Goal: Task Accomplishment & Management: Use online tool/utility

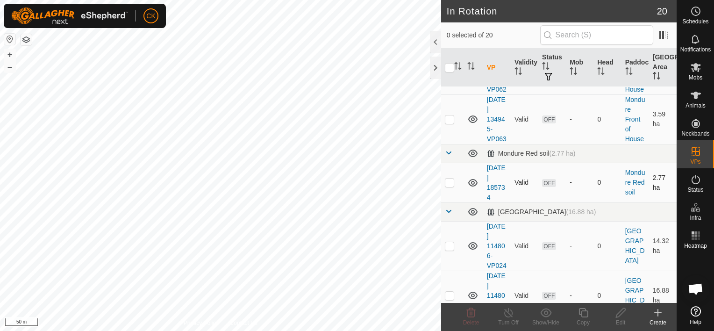
scroll to position [467, 0]
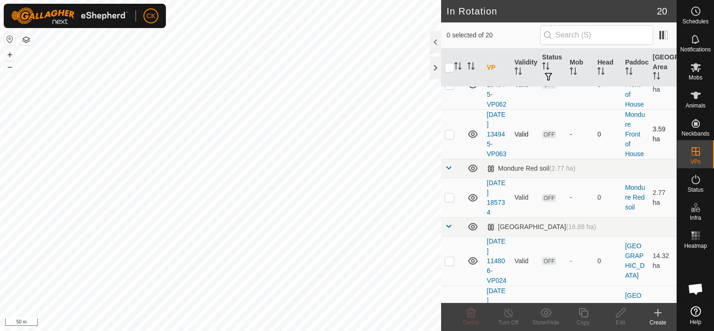
click at [448, 138] on p-checkbox at bounding box center [449, 133] width 9 height 7
click at [447, 138] on p-checkbox at bounding box center [449, 133] width 9 height 7
checkbox input "true"
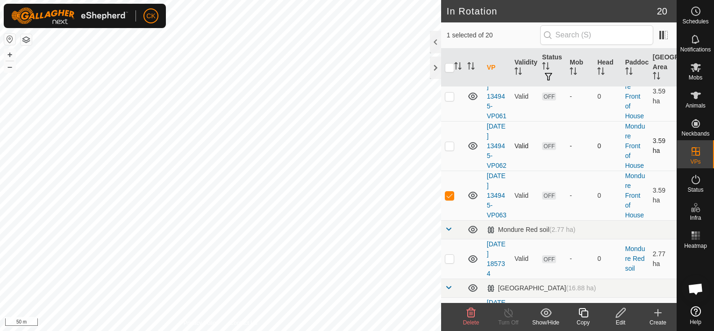
scroll to position [421, 0]
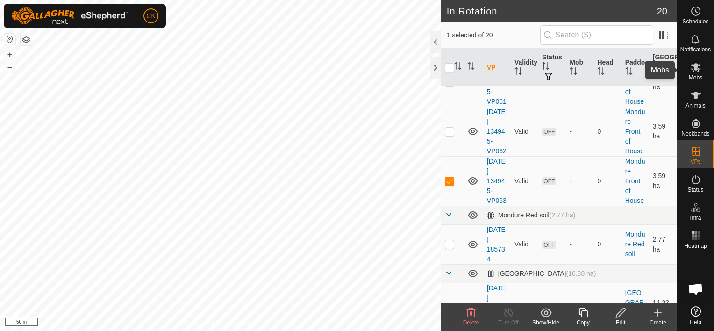
click at [693, 64] on icon at bounding box center [696, 67] width 10 height 9
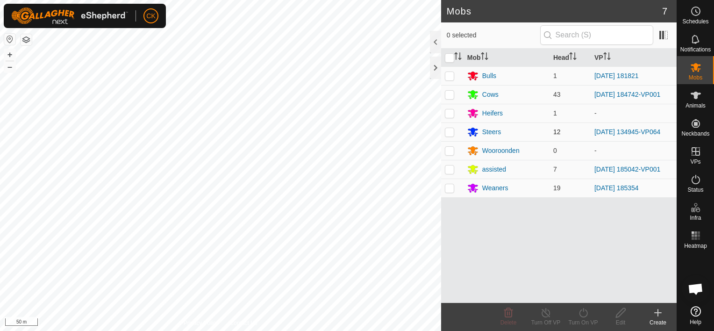
click at [449, 129] on p-checkbox at bounding box center [449, 131] width 9 height 7
checkbox input "true"
click at [583, 312] on icon at bounding box center [584, 312] width 12 height 11
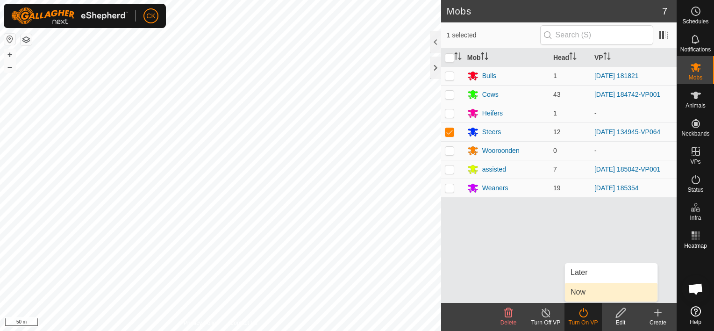
click at [579, 290] on link "Now" at bounding box center [611, 292] width 93 height 19
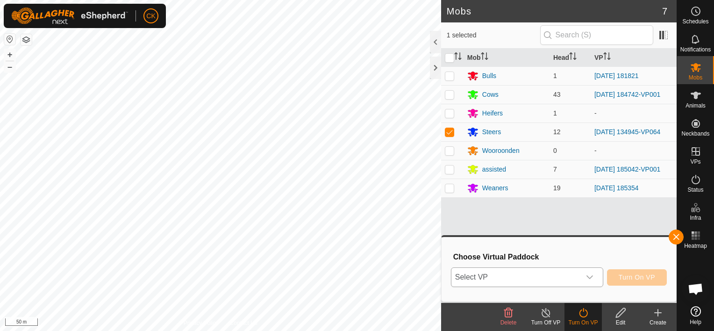
click at [591, 278] on icon "dropdown trigger" at bounding box center [589, 277] width 7 height 4
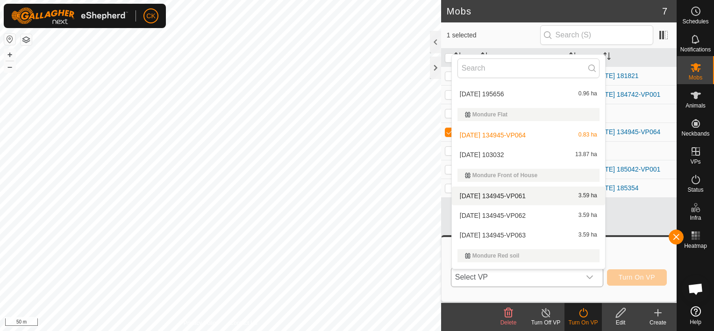
scroll to position [156, 0]
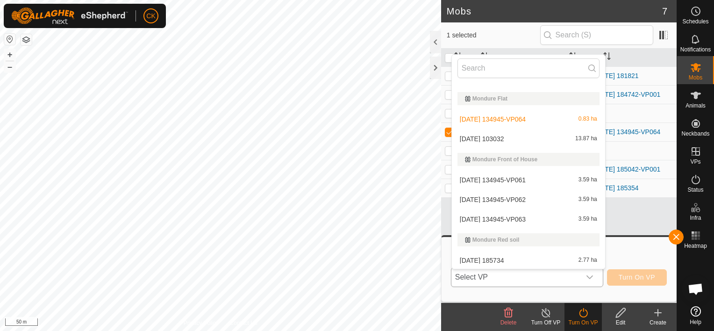
click at [526, 216] on li "[DATE] 134945-VP063 3.59 ha" at bounding box center [528, 219] width 153 height 19
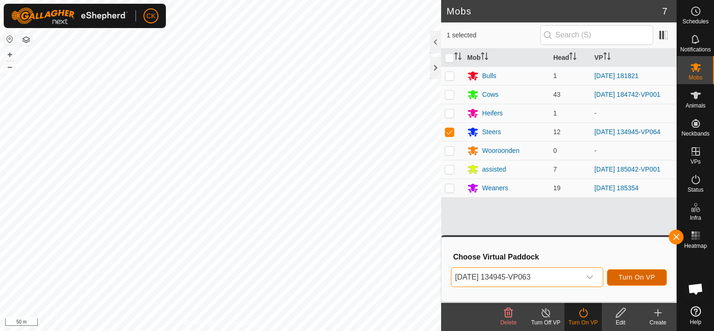
click at [634, 276] on span "Turn On VP" at bounding box center [637, 276] width 36 height 7
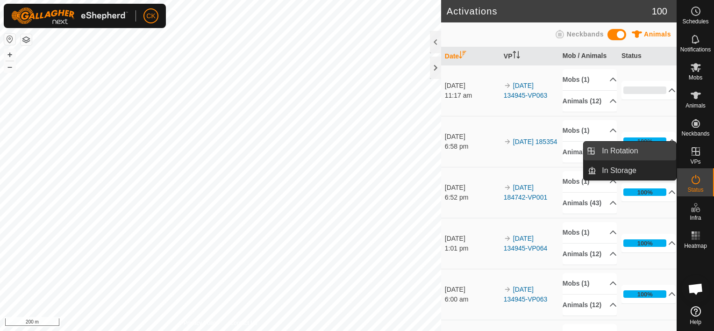
click at [650, 149] on link "In Rotation" at bounding box center [636, 151] width 80 height 19
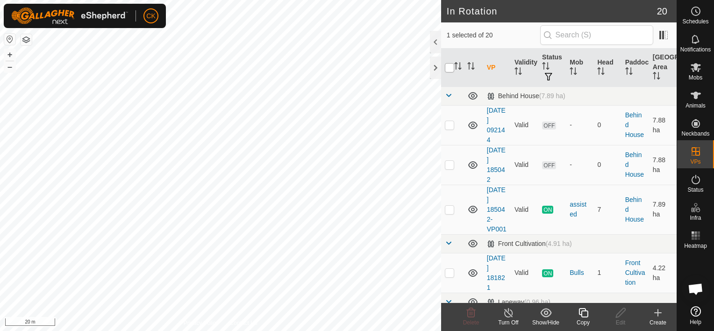
click at [449, 66] on input "checkbox" at bounding box center [449, 67] width 9 height 9
checkbox input "true"
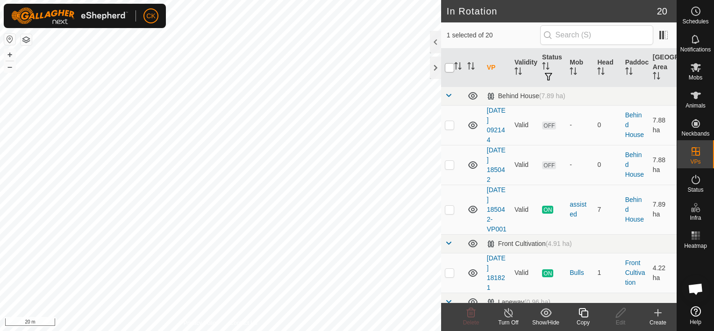
checkbox input "true"
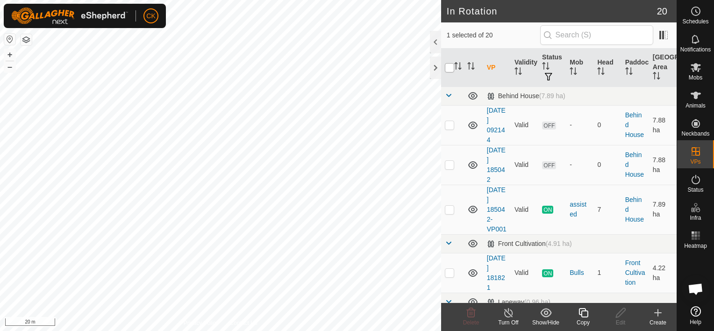
checkbox input "true"
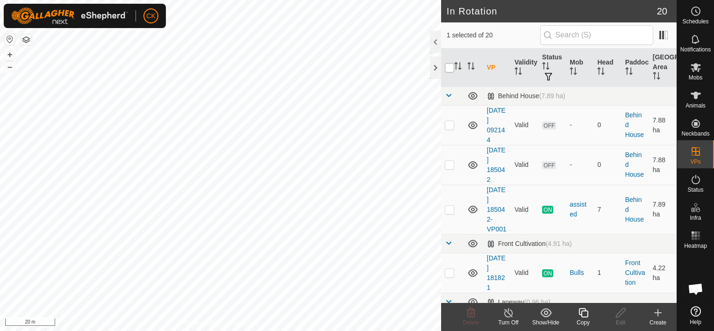
checkbox input "true"
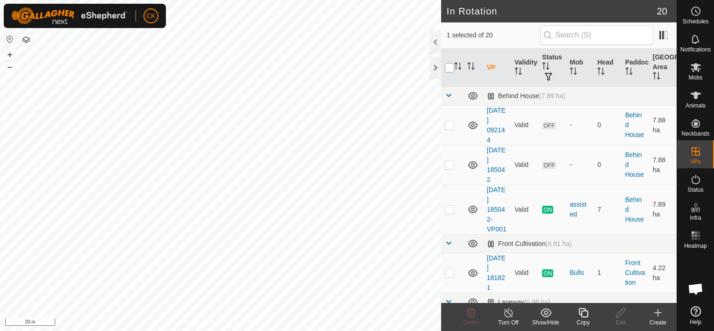
checkbox input "true"
click at [449, 66] on input "checkbox" at bounding box center [449, 67] width 9 height 9
checkbox input "false"
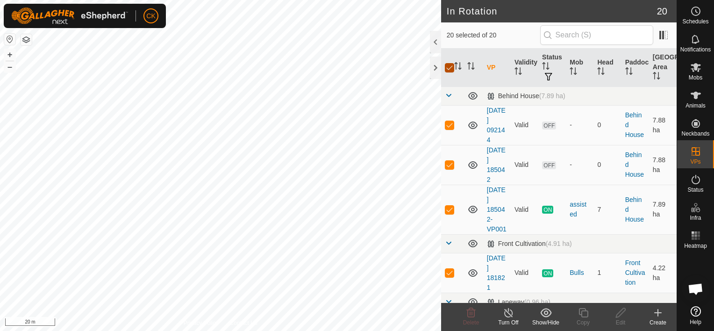
checkbox input "false"
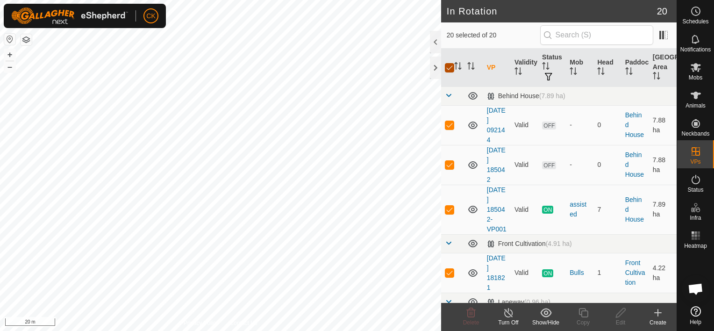
checkbox input "false"
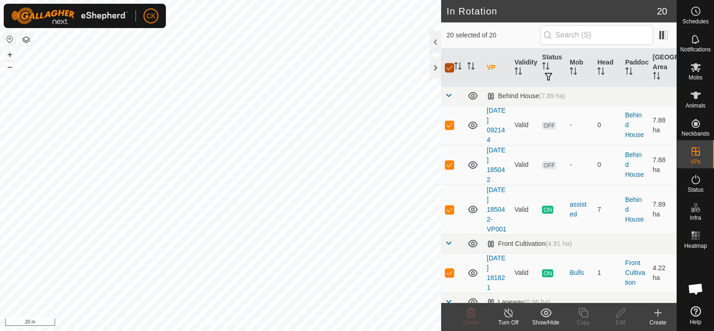
checkbox input "false"
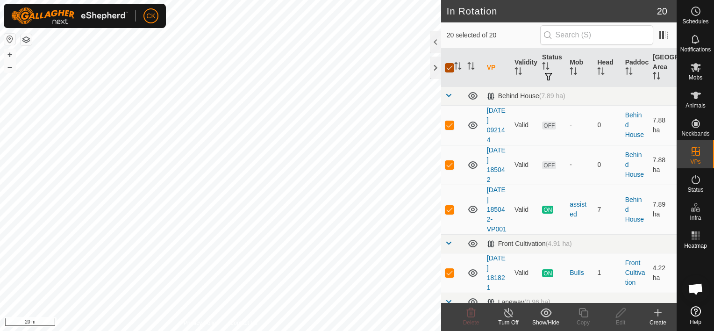
checkbox input "false"
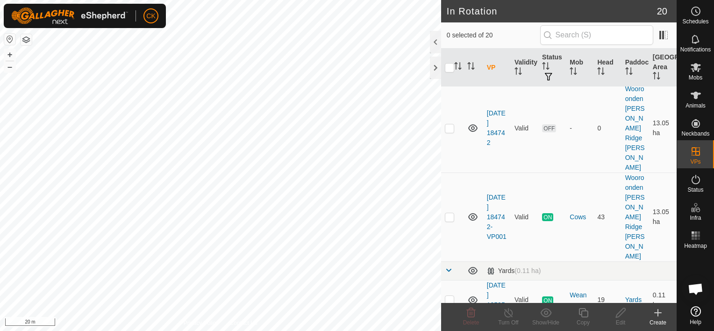
scroll to position [979, 0]
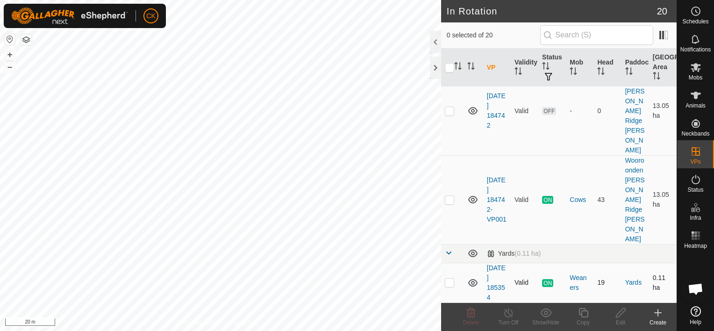
click at [450, 285] on p-checkbox at bounding box center [449, 281] width 9 height 7
checkbox input "true"
click at [695, 65] on icon at bounding box center [696, 67] width 10 height 9
